Goal: Complete application form: Complete application form

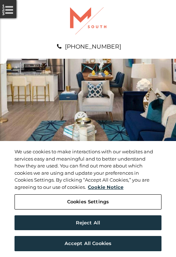
scroll to position [370, 0]
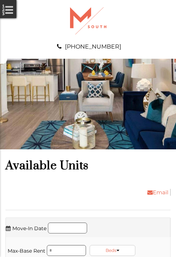
scroll to position [494, 0]
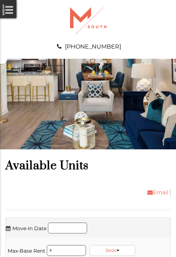
scroll to position [787, 0]
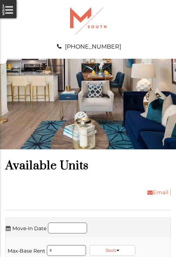
scroll to position [1033, 0]
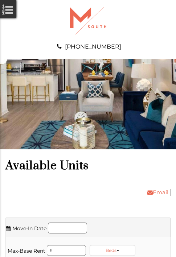
scroll to position [1327, 0]
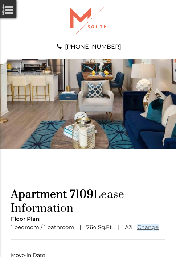
scroll to position [54, 0]
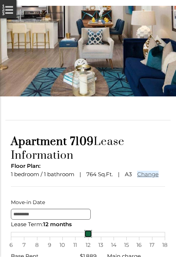
click at [88, 237] on link at bounding box center [88, 233] width 8 height 8
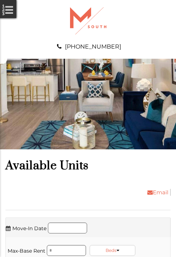
scroll to position [1573, 0]
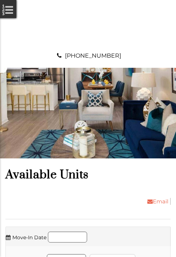
scroll to position [1697, 0]
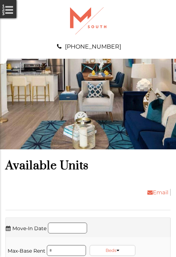
scroll to position [2036, 0]
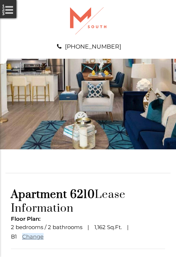
scroll to position [63, 0]
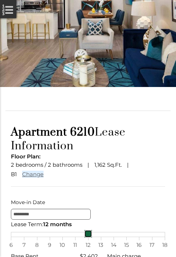
click at [88, 237] on link at bounding box center [88, 233] width 8 height 8
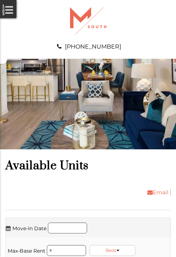
scroll to position [2160, 0]
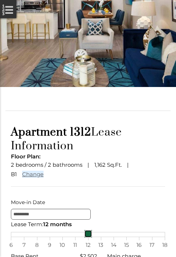
click at [88, 237] on link at bounding box center [88, 233] width 8 height 8
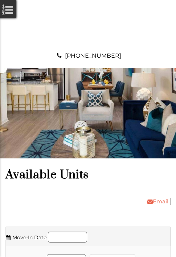
scroll to position [2406, 0]
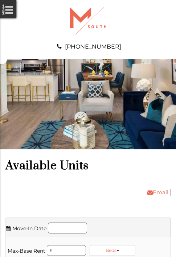
scroll to position [2530, 0]
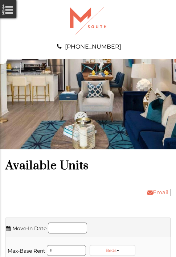
scroll to position [2699, 0]
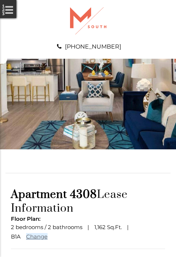
scroll to position [63, 0]
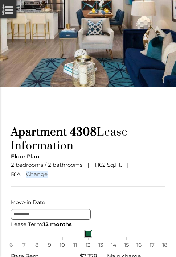
click at [88, 237] on link at bounding box center [88, 233] width 8 height 8
